Goal: Information Seeking & Learning: Learn about a topic

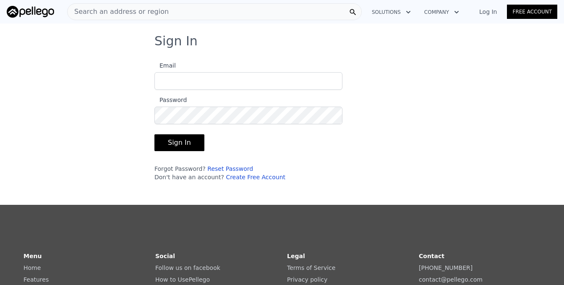
type input "[EMAIL_ADDRESS][DOMAIN_NAME]"
click at [158, 142] on button "Sign In" at bounding box center [179, 142] width 50 height 17
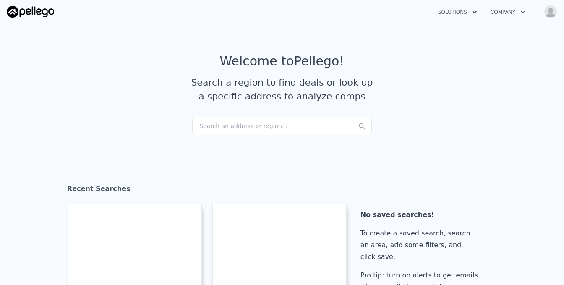
checkbox input "true"
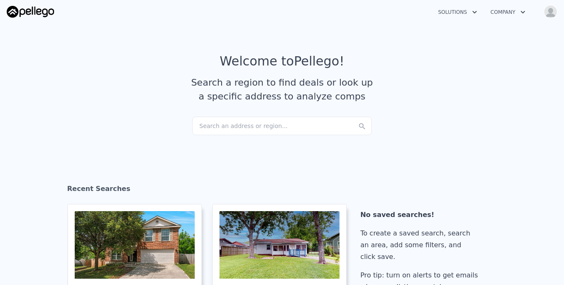
drag, startPoint x: 203, startPoint y: 121, endPoint x: 199, endPoint y: 124, distance: 5.1
click at [199, 124] on div "Search an address or region..." at bounding box center [281, 126] width 179 height 18
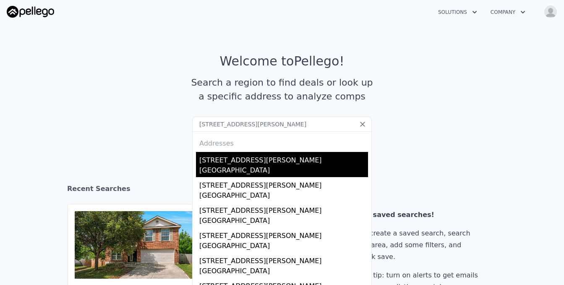
type input "[STREET_ADDRESS][PERSON_NAME]"
click at [228, 163] on div "[STREET_ADDRESS][PERSON_NAME]" at bounding box center [283, 158] width 169 height 13
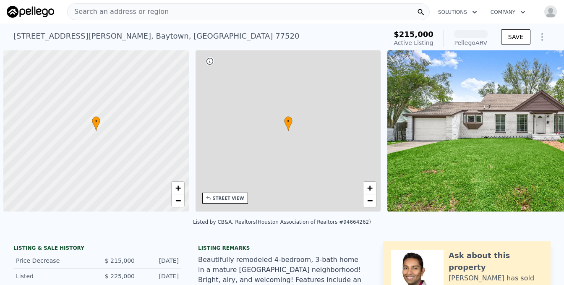
scroll to position [0, 3]
